Goal: Check status: Check status

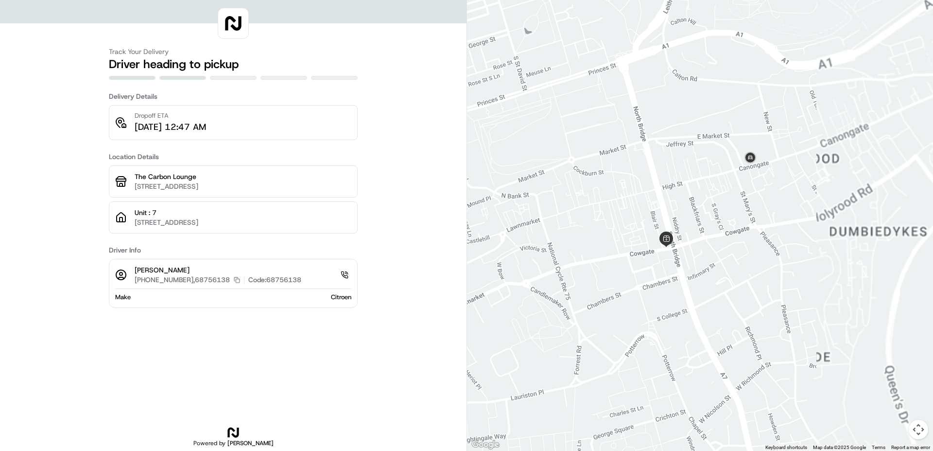
drag, startPoint x: 845, startPoint y: 154, endPoint x: 573, endPoint y: 245, distance: 286.5
click at [573, 245] on div at bounding box center [700, 225] width 466 height 451
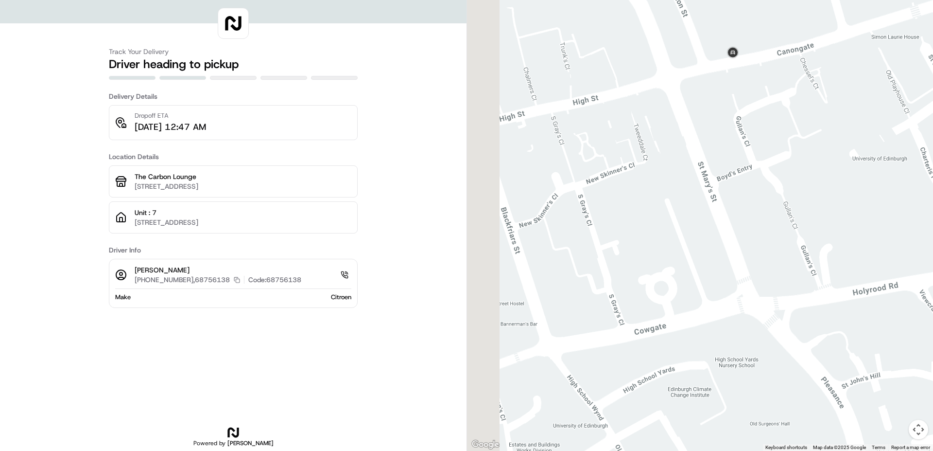
drag, startPoint x: 665, startPoint y: 189, endPoint x: 719, endPoint y: 187, distance: 54.0
click at [719, 187] on div at bounding box center [700, 225] width 466 height 451
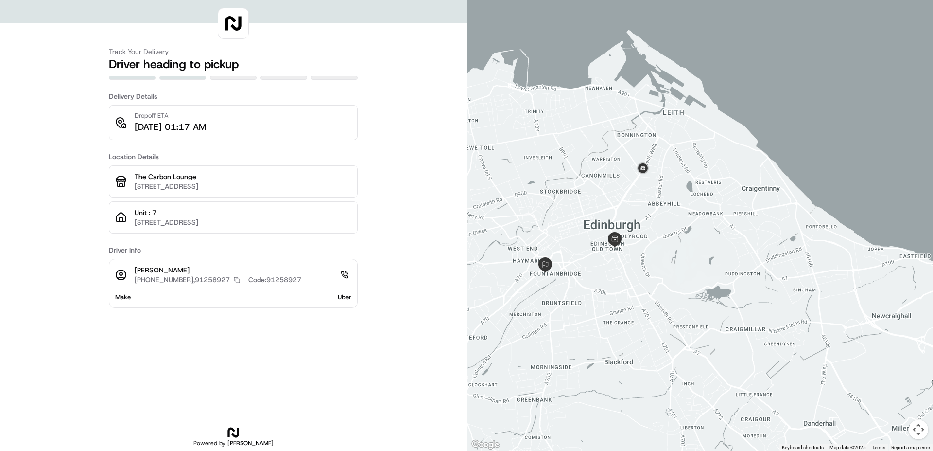
drag, startPoint x: 554, startPoint y: 208, endPoint x: 614, endPoint y: 180, distance: 66.8
click at [614, 180] on div at bounding box center [700, 225] width 466 height 451
